Goal: Information Seeking & Learning: Learn about a topic

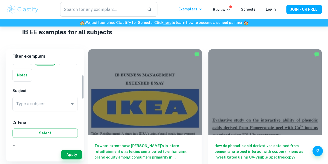
scroll to position [37, 0]
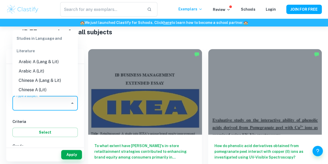
click at [40, 102] on input "Type a subject" at bounding box center [41, 103] width 53 height 10
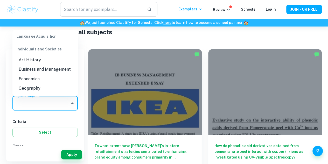
scroll to position [506, 0]
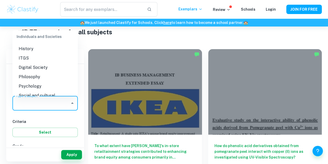
click at [34, 89] on li "Psychology" at bounding box center [44, 85] width 65 height 9
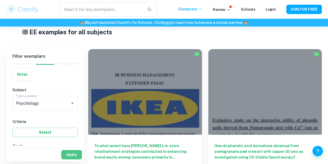
click at [68, 155] on button "Apply" at bounding box center [71, 154] width 21 height 9
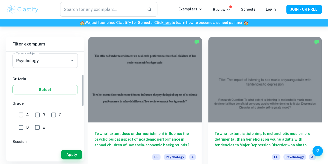
scroll to position [68, 0]
click at [24, 115] on input "A" at bounding box center [21, 114] width 10 height 10
checkbox input "true"
click at [36, 115] on input "B" at bounding box center [37, 114] width 10 height 10
click at [71, 154] on button "Apply" at bounding box center [71, 154] width 21 height 9
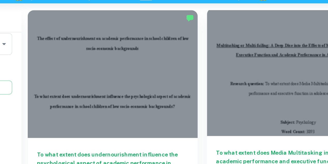
scroll to position [35, 0]
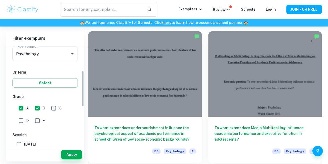
click at [37, 108] on input "B" at bounding box center [37, 108] width 10 height 10
checkbox input "false"
click at [69, 156] on button "Apply" at bounding box center [71, 154] width 21 height 9
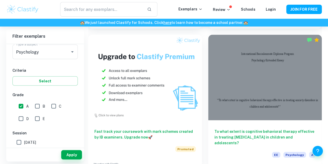
scroll to position [443, 0]
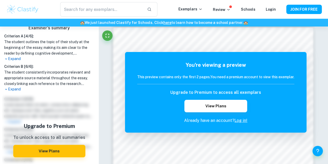
scroll to position [171, 0]
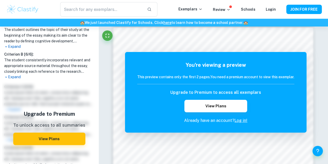
click at [16, 77] on p "Expand" at bounding box center [49, 76] width 90 height 5
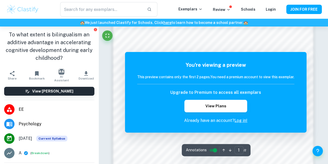
scroll to position [403, 0]
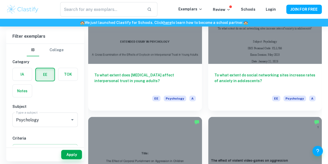
scroll to position [645, 0]
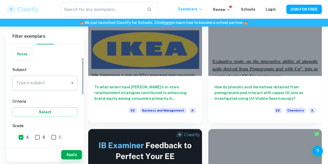
scroll to position [37, 0]
click at [33, 87] on div "Type a subject" at bounding box center [44, 82] width 65 height 15
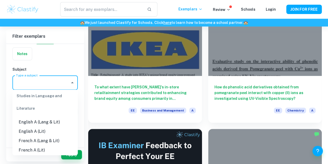
scroll to position [56, 0]
click at [43, 123] on li "English A (Lang & Lit)" at bounding box center [44, 121] width 65 height 9
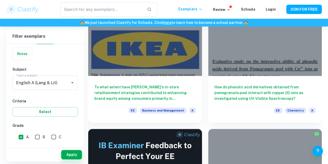
click at [40, 101] on h6 "Criteria" at bounding box center [44, 101] width 65 height 6
click at [60, 84] on input "English A (Lang & Lit)" at bounding box center [38, 83] width 46 height 10
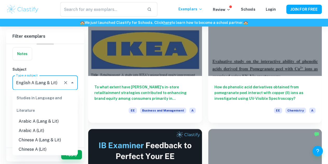
scroll to position [27, 0]
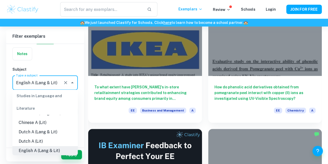
click at [59, 83] on input "English A (Lang & Lit)" at bounding box center [38, 83] width 46 height 10
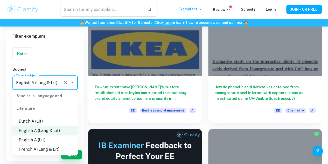
scroll to position [47, 0]
click at [43, 140] on li "English A (Lit)" at bounding box center [44, 139] width 65 height 9
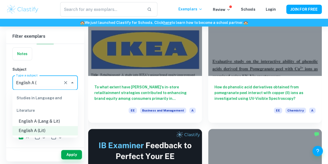
click at [45, 122] on li "English A (Lang & Lit)" at bounding box center [44, 121] width 65 height 9
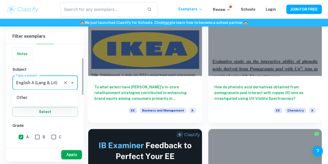
type input "English A (Lang & Lit)"
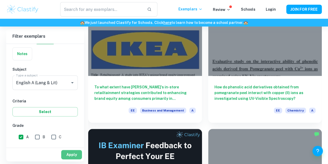
click at [68, 154] on button "Apply" at bounding box center [71, 154] width 21 height 9
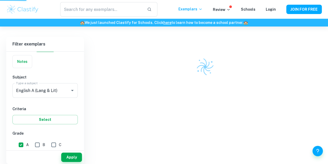
scroll to position [26, 0]
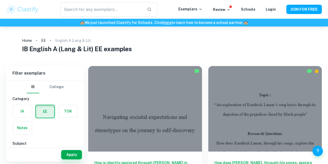
drag, startPoint x: 33, startPoint y: 89, endPoint x: 32, endPoint y: 53, distance: 35.6
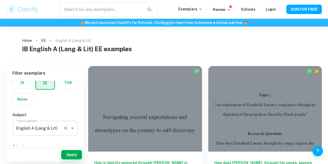
click at [42, 131] on input "English A (Lang & Lit)" at bounding box center [38, 128] width 46 height 10
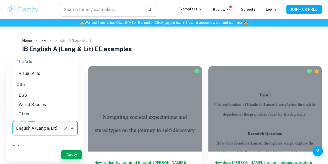
scroll to position [724, 0]
click at [32, 113] on li "Other" at bounding box center [44, 113] width 65 height 9
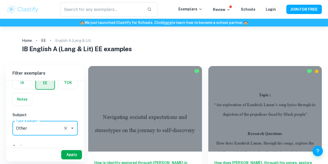
click at [72, 154] on button "Apply" at bounding box center [71, 154] width 21 height 9
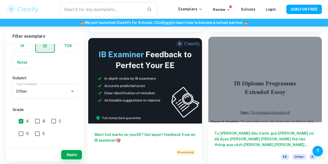
scroll to position [212, 0]
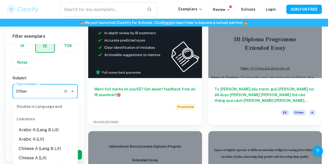
click at [21, 91] on input "Other" at bounding box center [38, 91] width 46 height 10
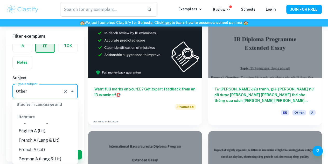
scroll to position [57, 0]
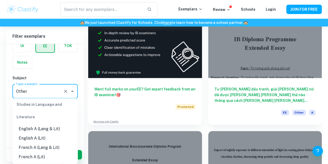
click at [41, 135] on li "English A (Lit)" at bounding box center [44, 137] width 65 height 9
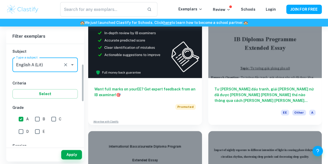
scroll to position [55, 0]
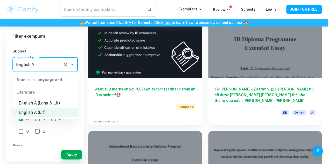
click at [50, 103] on li "English A (Lang & Lit)" at bounding box center [44, 102] width 65 height 9
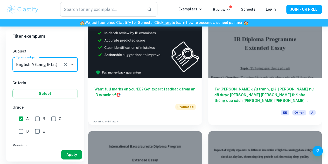
type input "English A (Lang & Lit)"
click at [73, 151] on button "Apply" at bounding box center [71, 154] width 21 height 9
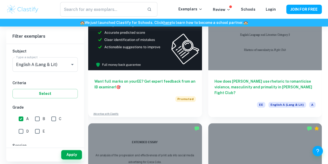
scroll to position [241, 0]
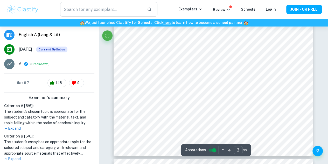
scroll to position [145, 0]
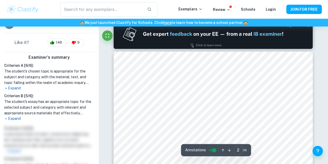
type input "1"
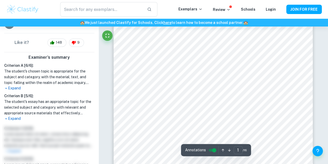
scroll to position [0, 0]
